Goal: Information Seeking & Learning: Learn about a topic

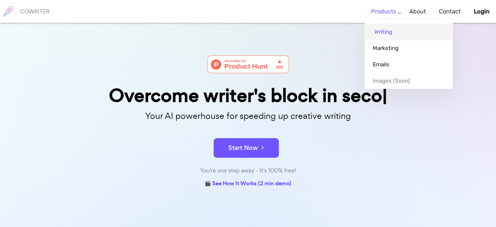
click at [386, 29] on link "Writing" at bounding box center [409, 31] width 88 height 16
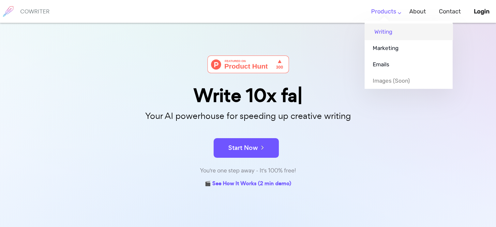
click at [381, 31] on link "Writing" at bounding box center [409, 31] width 88 height 16
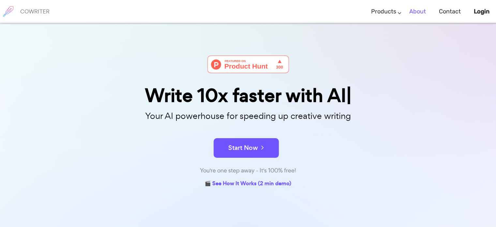
click at [420, 12] on link "About" at bounding box center [417, 11] width 17 height 19
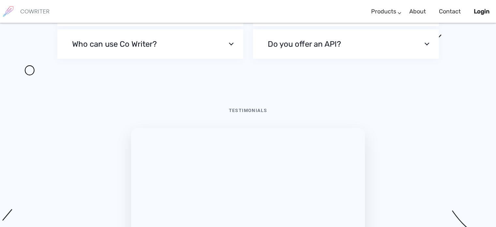
scroll to position [2189, 0]
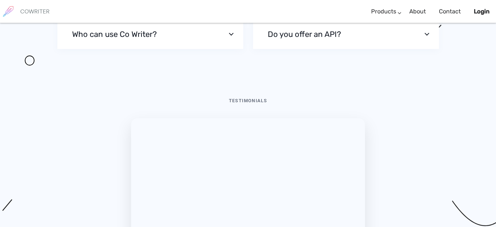
scroll to position [2189, 0]
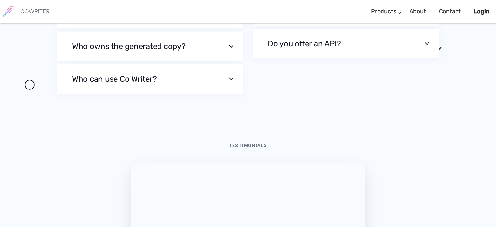
scroll to position [2194, 0]
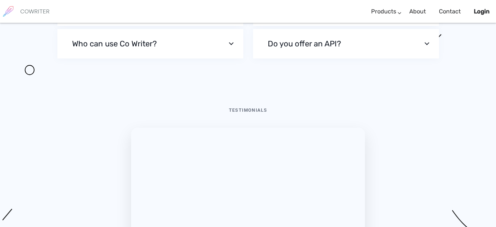
click at [231, 26] on button "Who owns the generated copy?" at bounding box center [150, 10] width 186 height 29
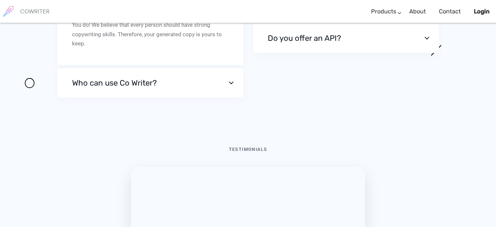
click at [231, 20] on button "Who owns the generated copy?" at bounding box center [150, 5] width 186 height 29
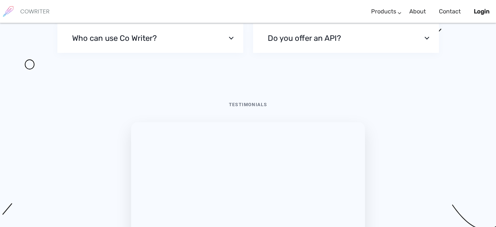
scroll to position [2189, 0]
